Goal: Transaction & Acquisition: Purchase product/service

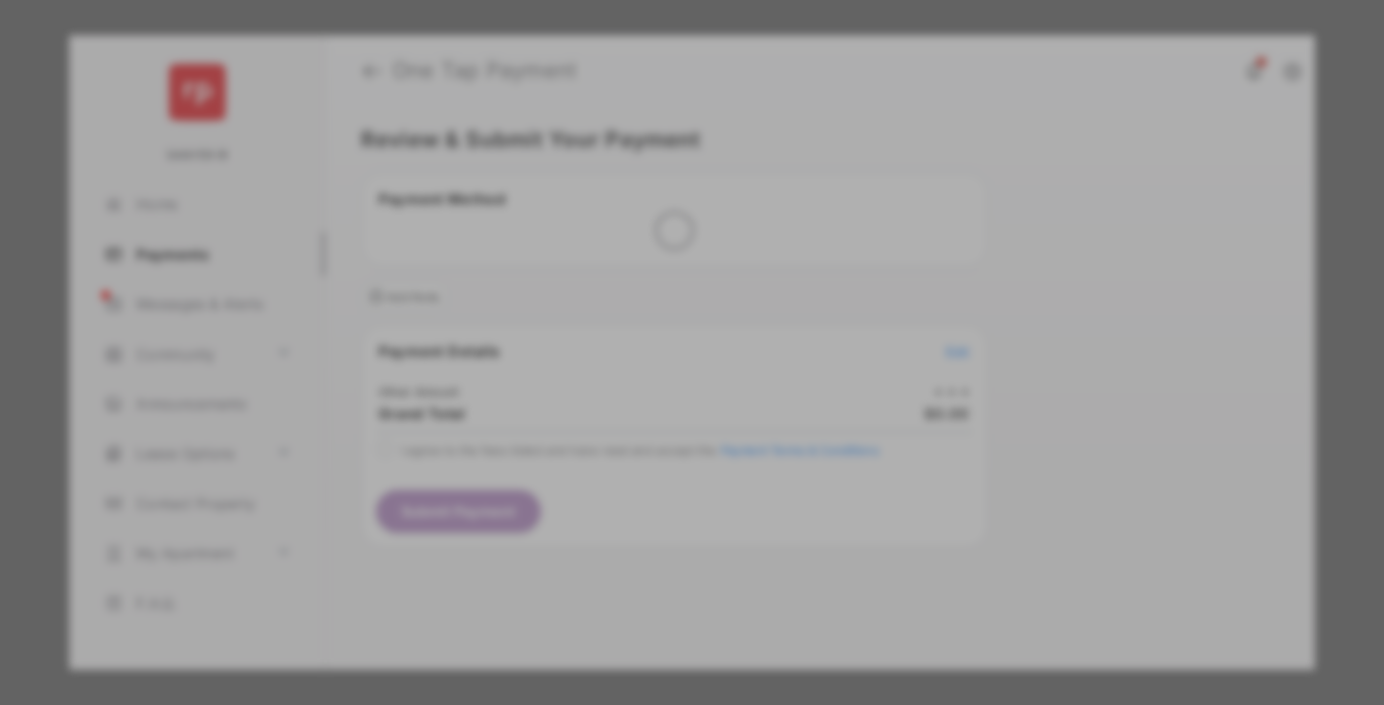
click at [655, 317] on div "Other Amount" at bounding box center [655, 334] width 320 height 34
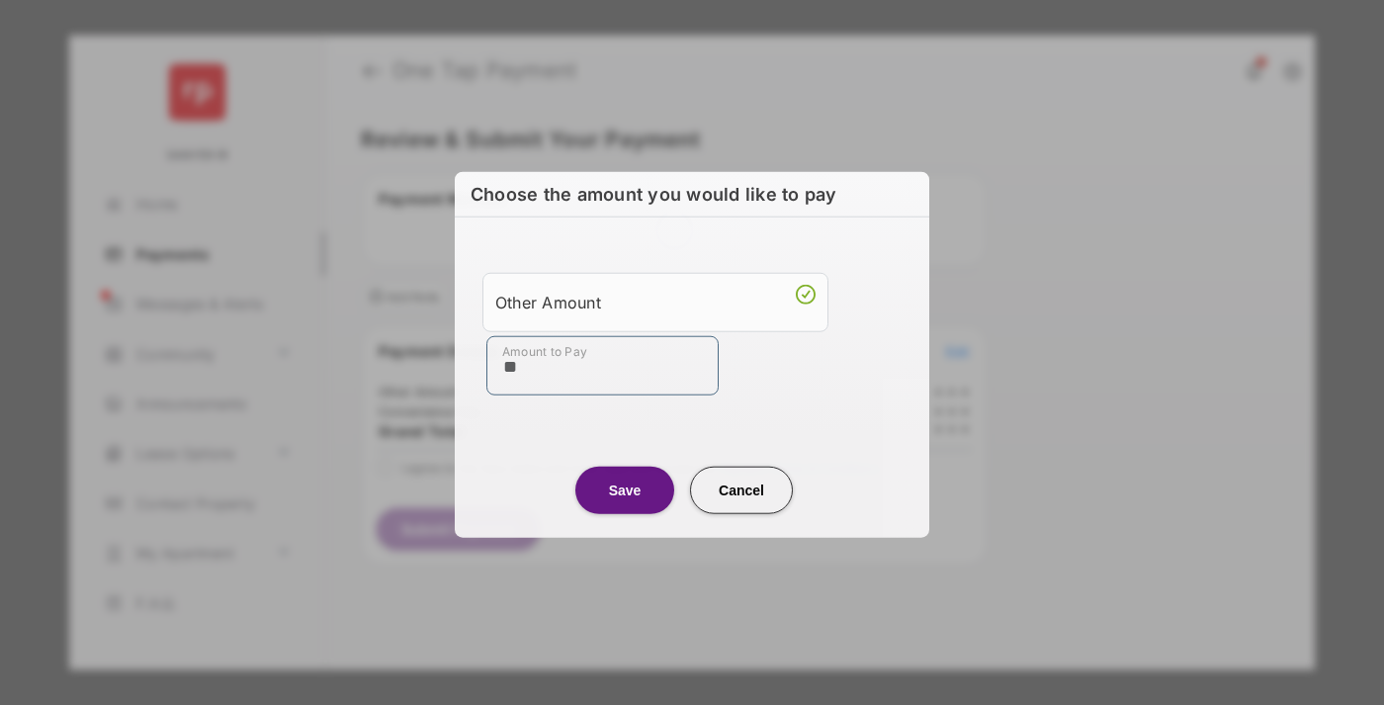
type input "**"
click at [625, 489] on button "Save" at bounding box center [624, 489] width 99 height 47
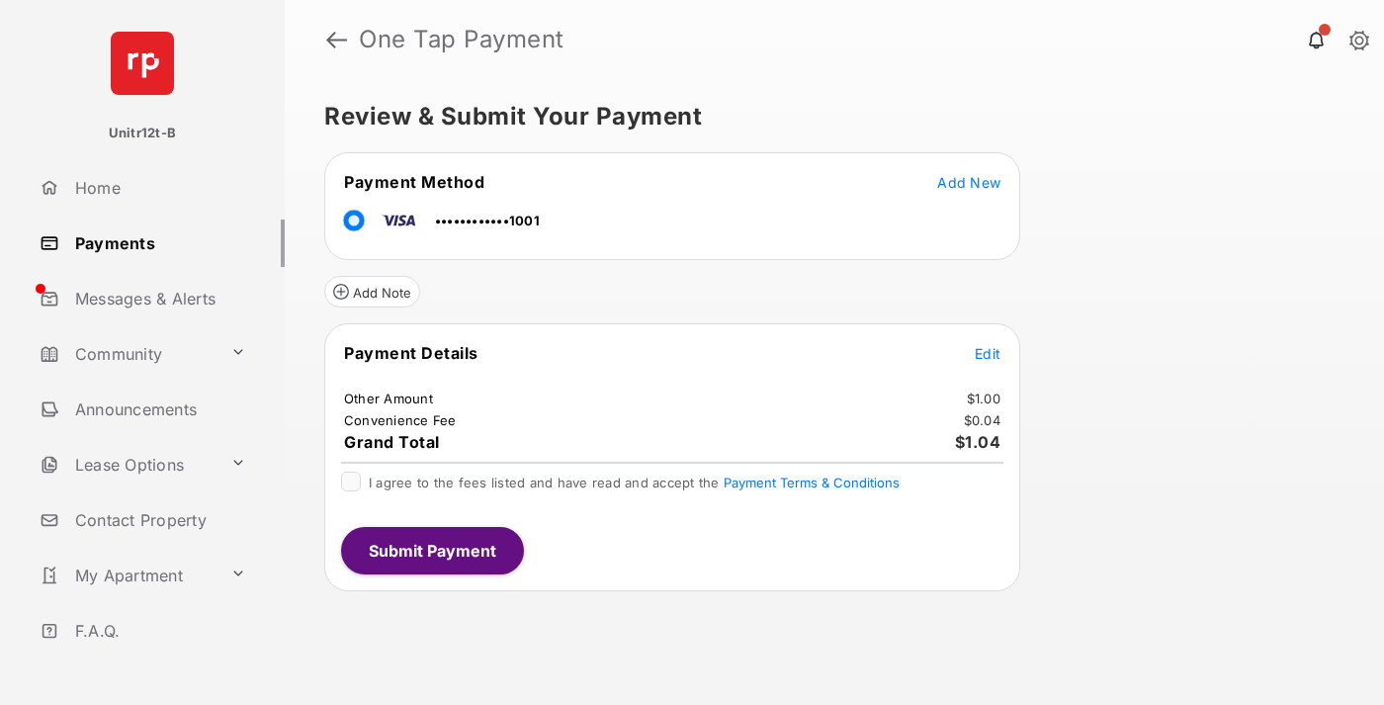
click at [988, 353] on span "Edit" at bounding box center [988, 353] width 26 height 17
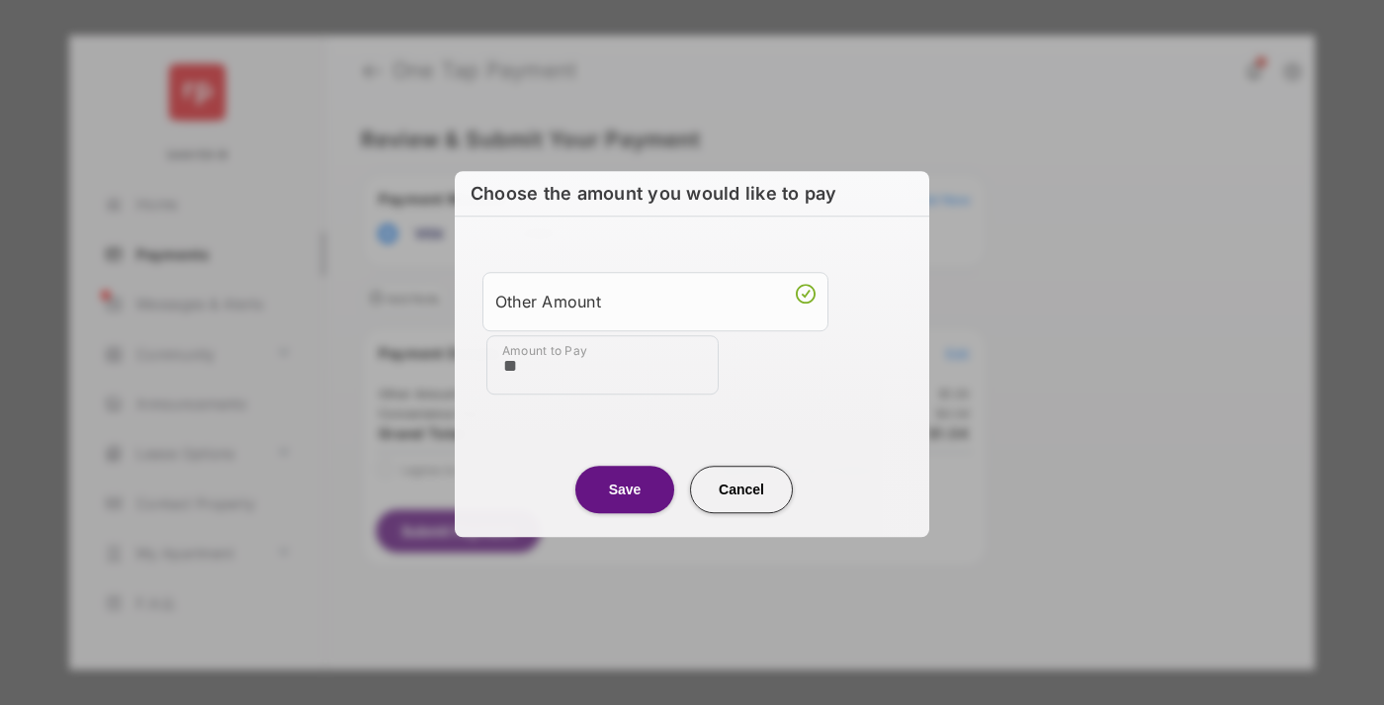
click at [625, 487] on button "Save" at bounding box center [624, 489] width 99 height 47
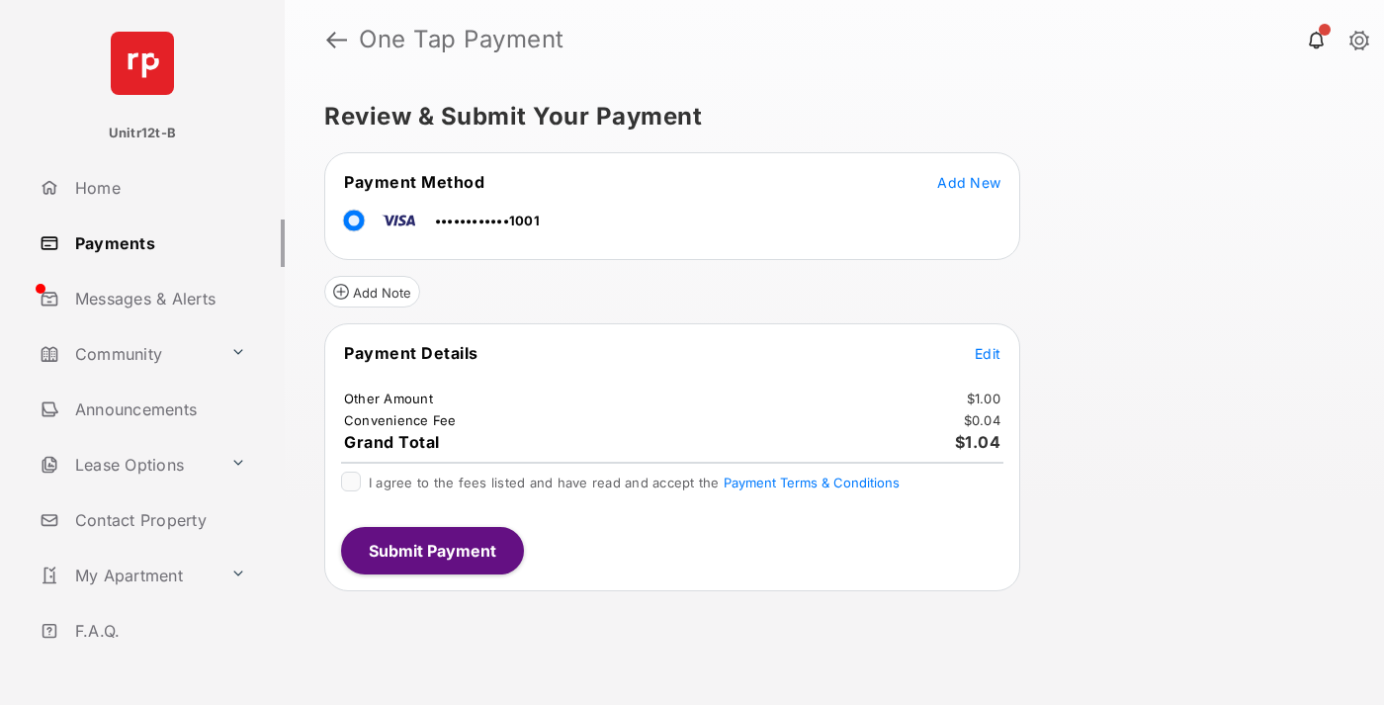
click at [431, 550] on button "Submit Payment" at bounding box center [432, 550] width 183 height 47
